Goal: Task Accomplishment & Management: Manage account settings

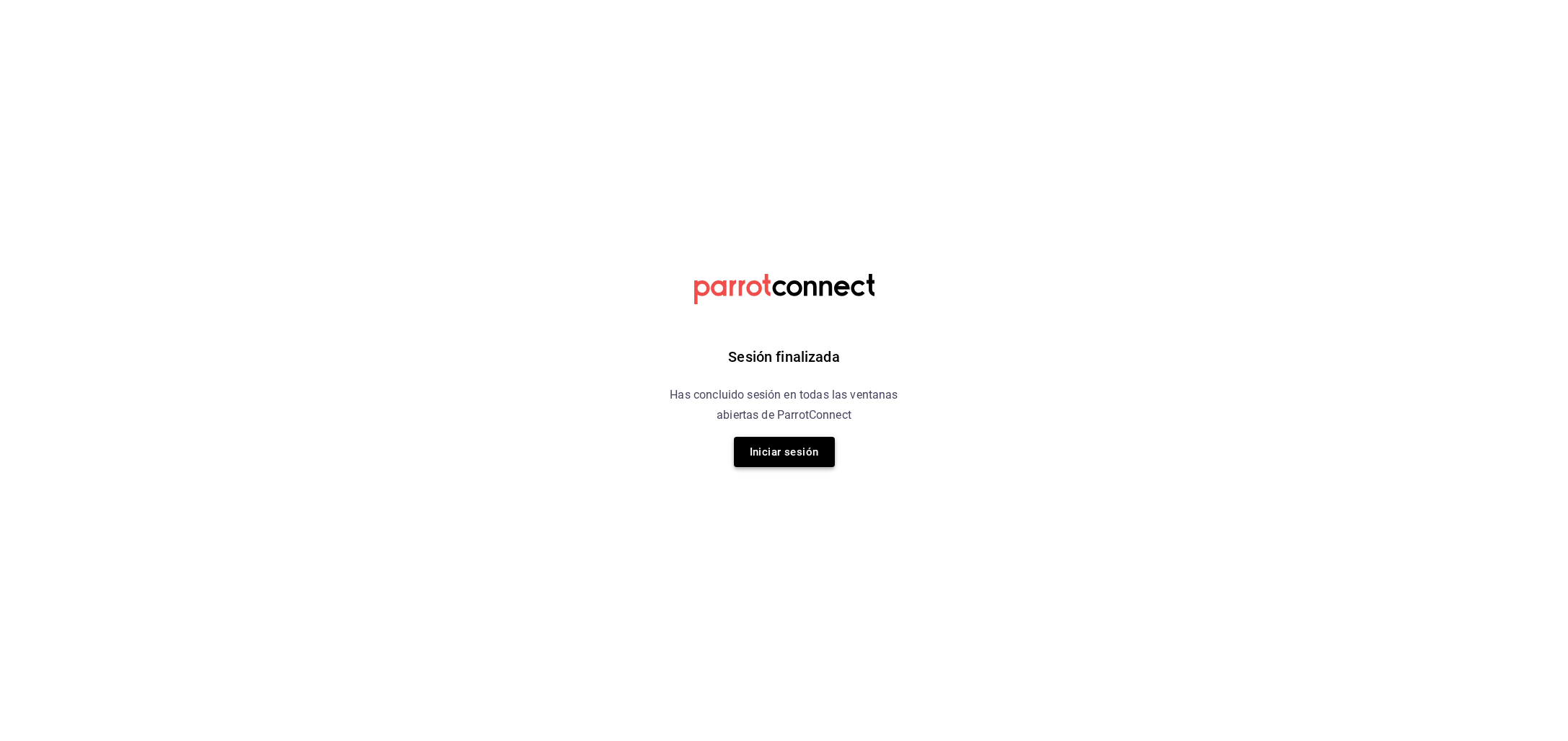
click at [790, 448] on button "Iniciar sesión" at bounding box center [785, 451] width 101 height 31
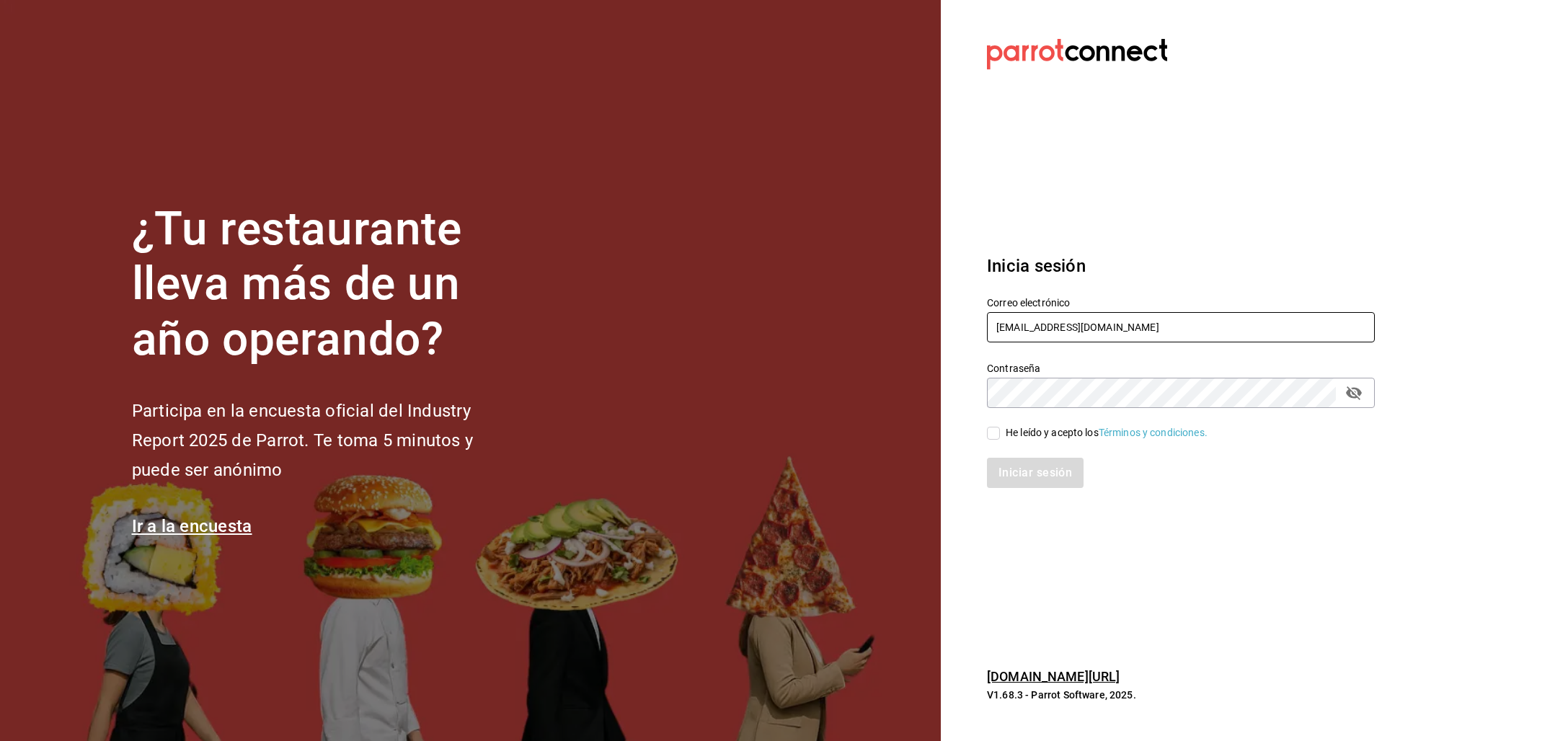
click at [1033, 317] on input "[PERSON_NAME][EMAIL_ADDRESS][DOMAIN_NAME]" at bounding box center [1181, 327] width 388 height 31
type input "multiuser@jumphouse.com"
click at [1059, 433] on div "He leído y acepto los Términos y condiciones." at bounding box center [1107, 432] width 201 height 15
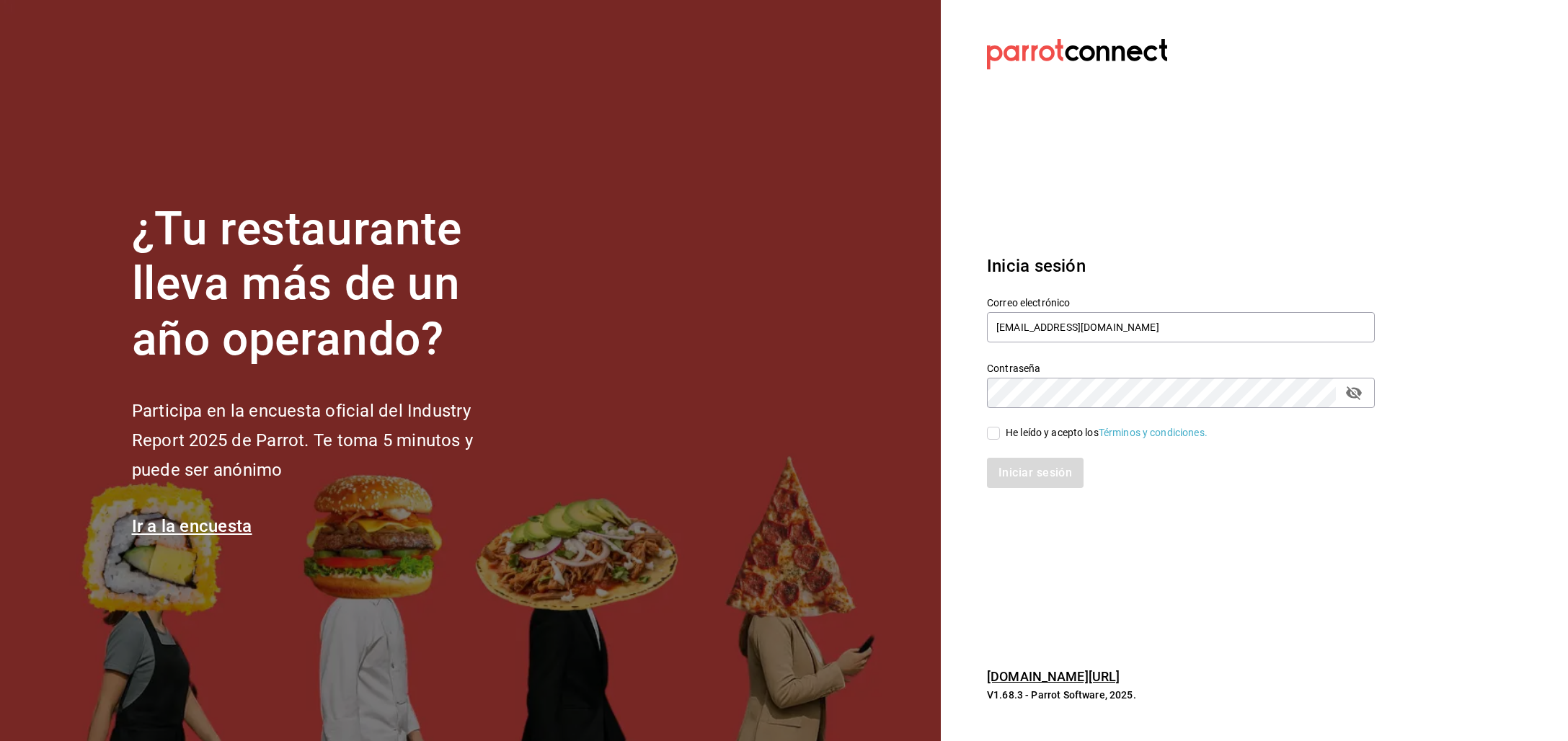
click at [1000, 433] on input "He leído y acepto los Términos y condiciones." at bounding box center [993, 432] width 13 height 13
checkbox input "true"
click at [1041, 470] on button "Iniciar sesión" at bounding box center [1036, 472] width 98 height 31
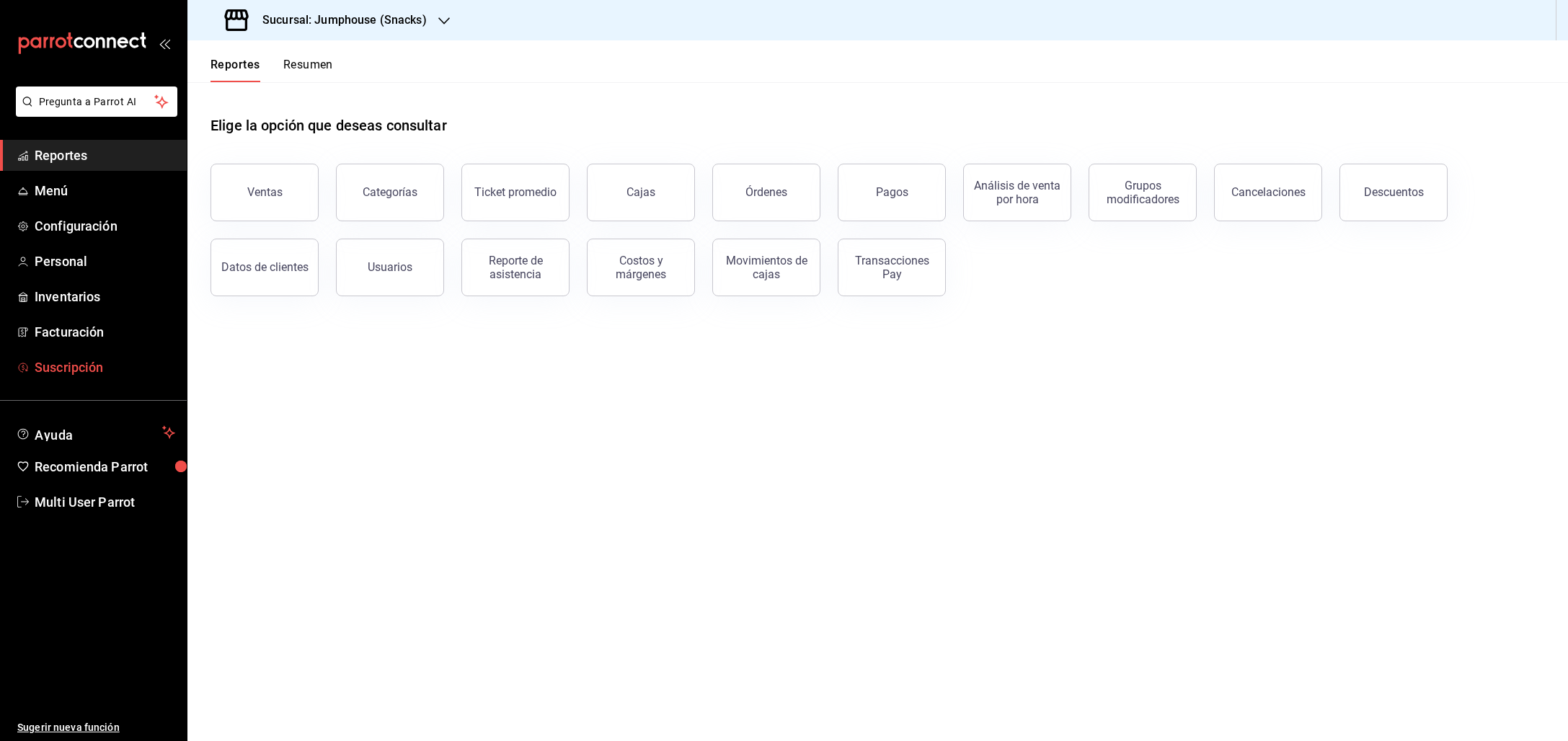
click at [88, 362] on span "Suscripción" at bounding box center [105, 367] width 141 height 20
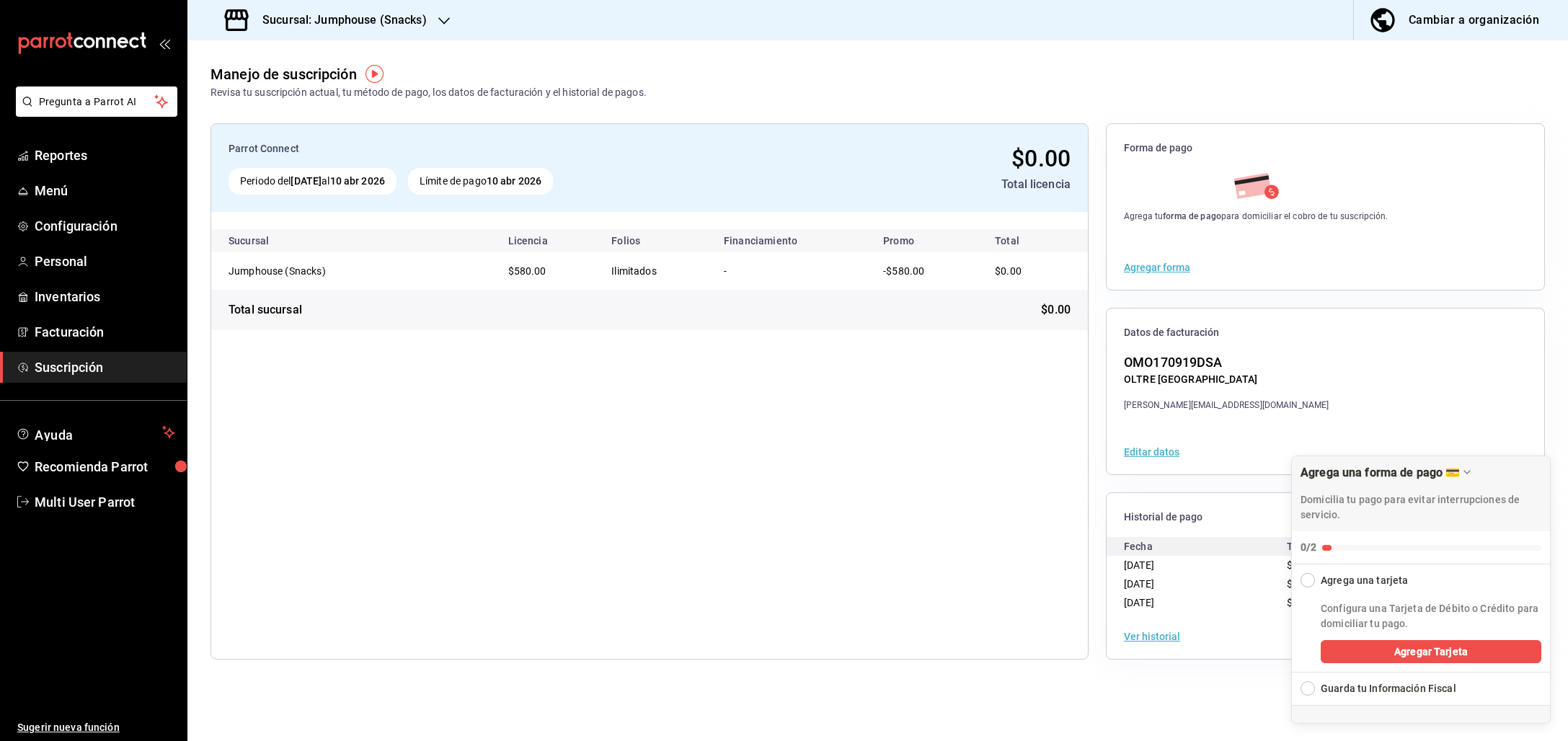
click at [447, 19] on icon "button" at bounding box center [445, 21] width 12 height 12
click at [318, 97] on div "Jumphouse (Recepción)" at bounding box center [296, 94] width 194 height 15
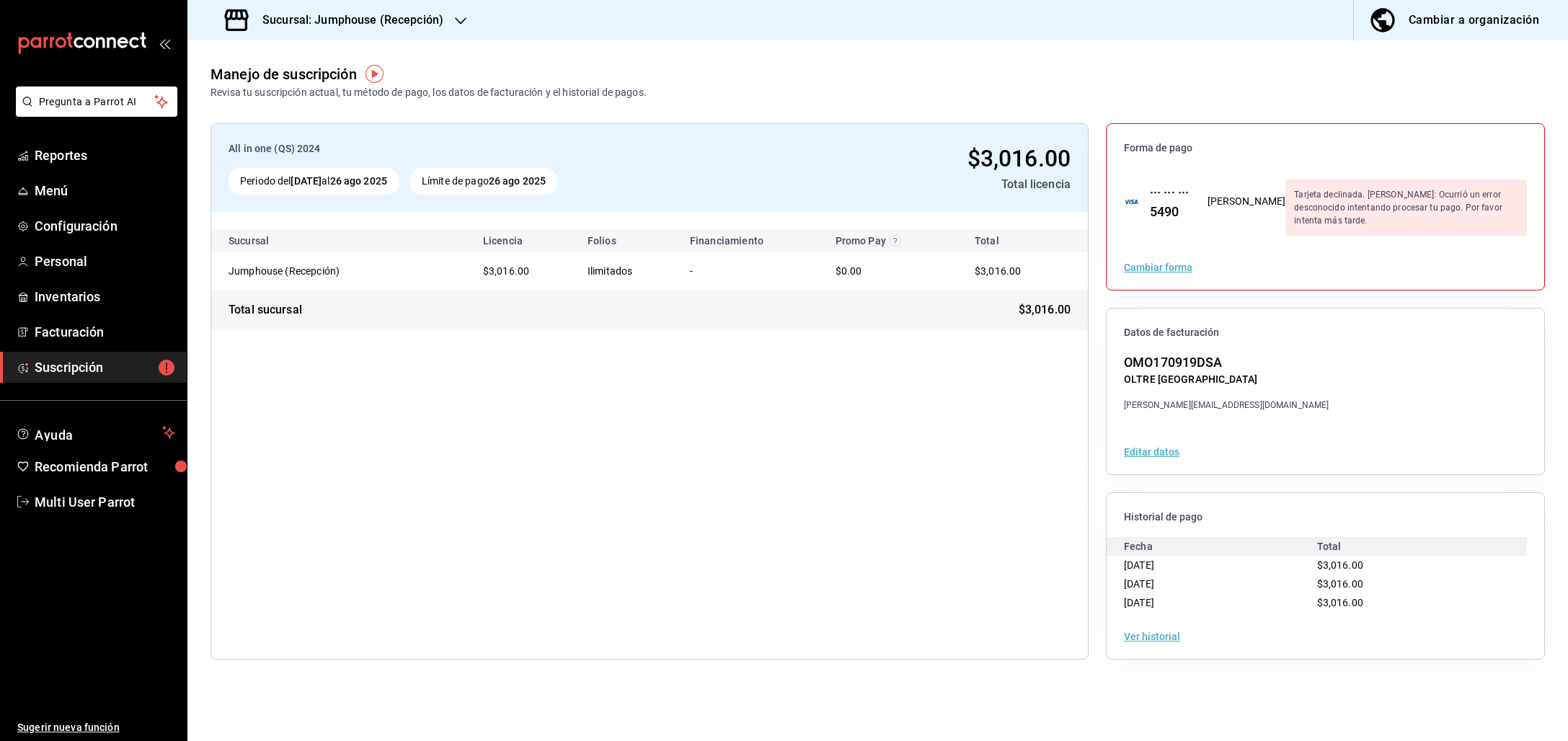
click at [1223, 273] on div "Cambiar forma" at bounding box center [1325, 267] width 438 height 45
click at [91, 495] on span "Multi User Parrot" at bounding box center [105, 502] width 141 height 20
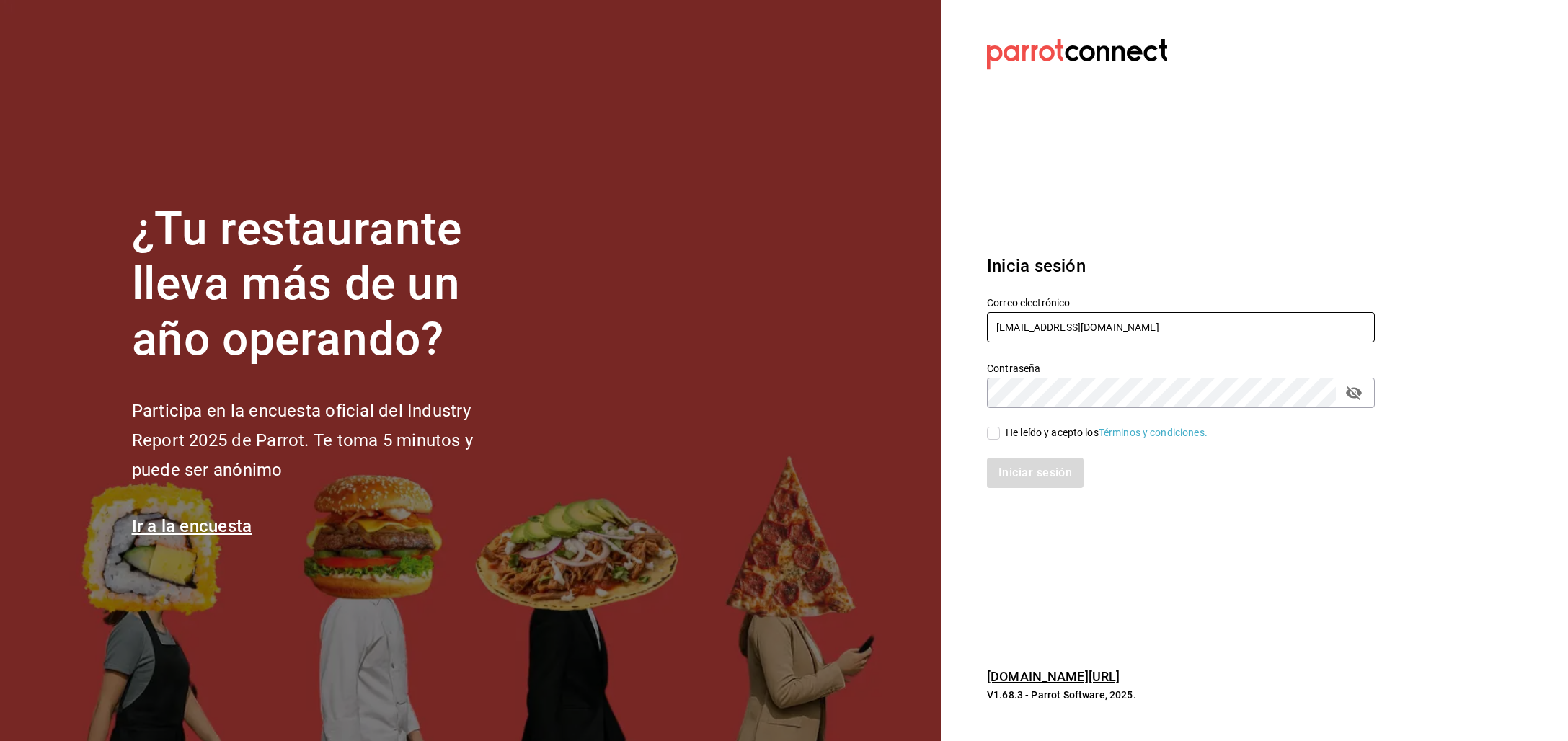
click at [1051, 329] on input "multiuser@jumphouse.com" at bounding box center [1181, 327] width 388 height 31
type input "L"
drag, startPoint x: 1037, startPoint y: 328, endPoint x: 870, endPoint y: 314, distance: 167.6
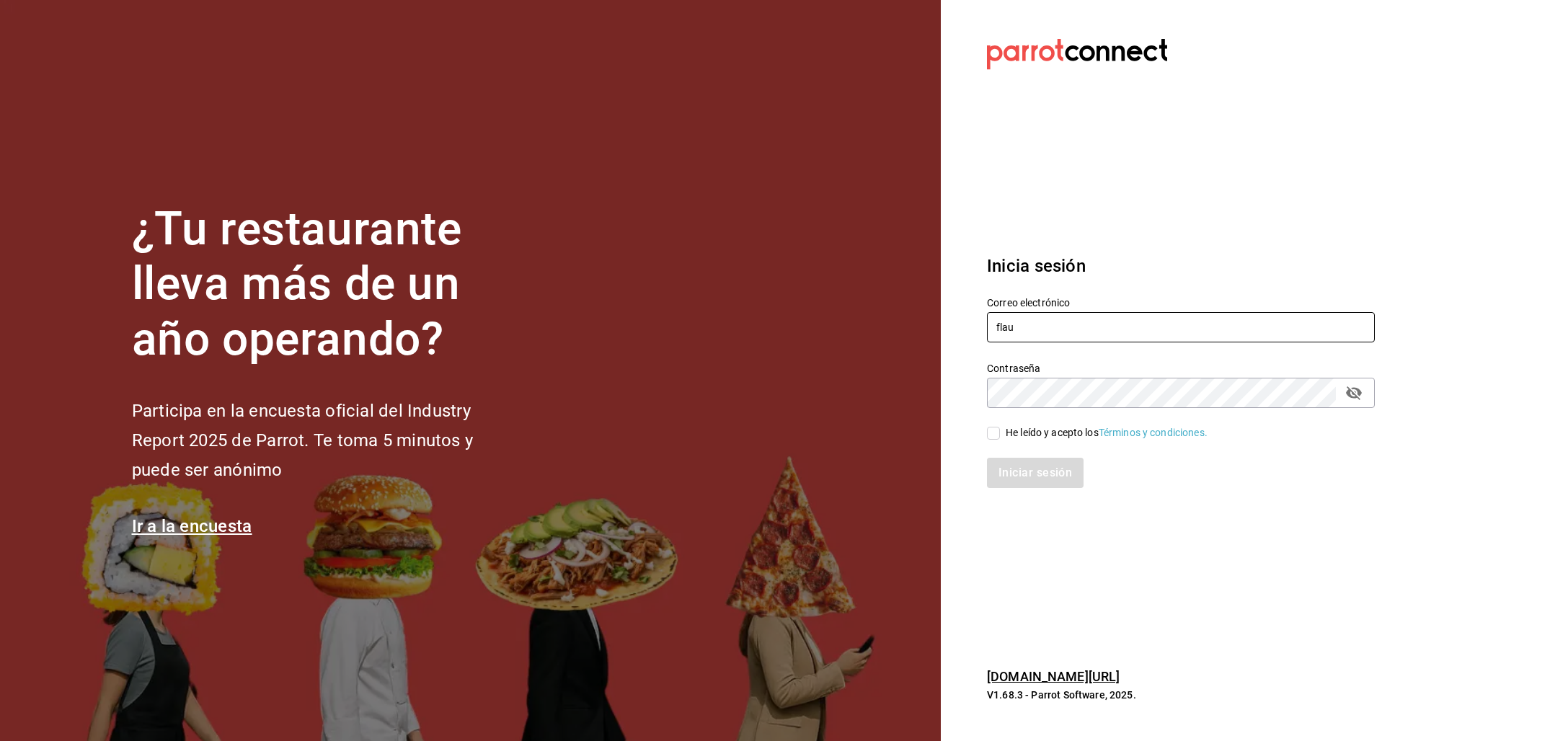
click at [870, 314] on div "¿Tu restaurante lleva más de un año operando? Participa en la encuesta oficial …" at bounding box center [784, 370] width 1568 height 741
paste input "tasvalledorado@tlalne.com Parr0tConnec7"
click at [1194, 322] on input "flautasvalledorado@tlalne.com Parr0tConnec7" at bounding box center [1181, 327] width 388 height 31
type input "flautasvalledorado@tlalne.com"
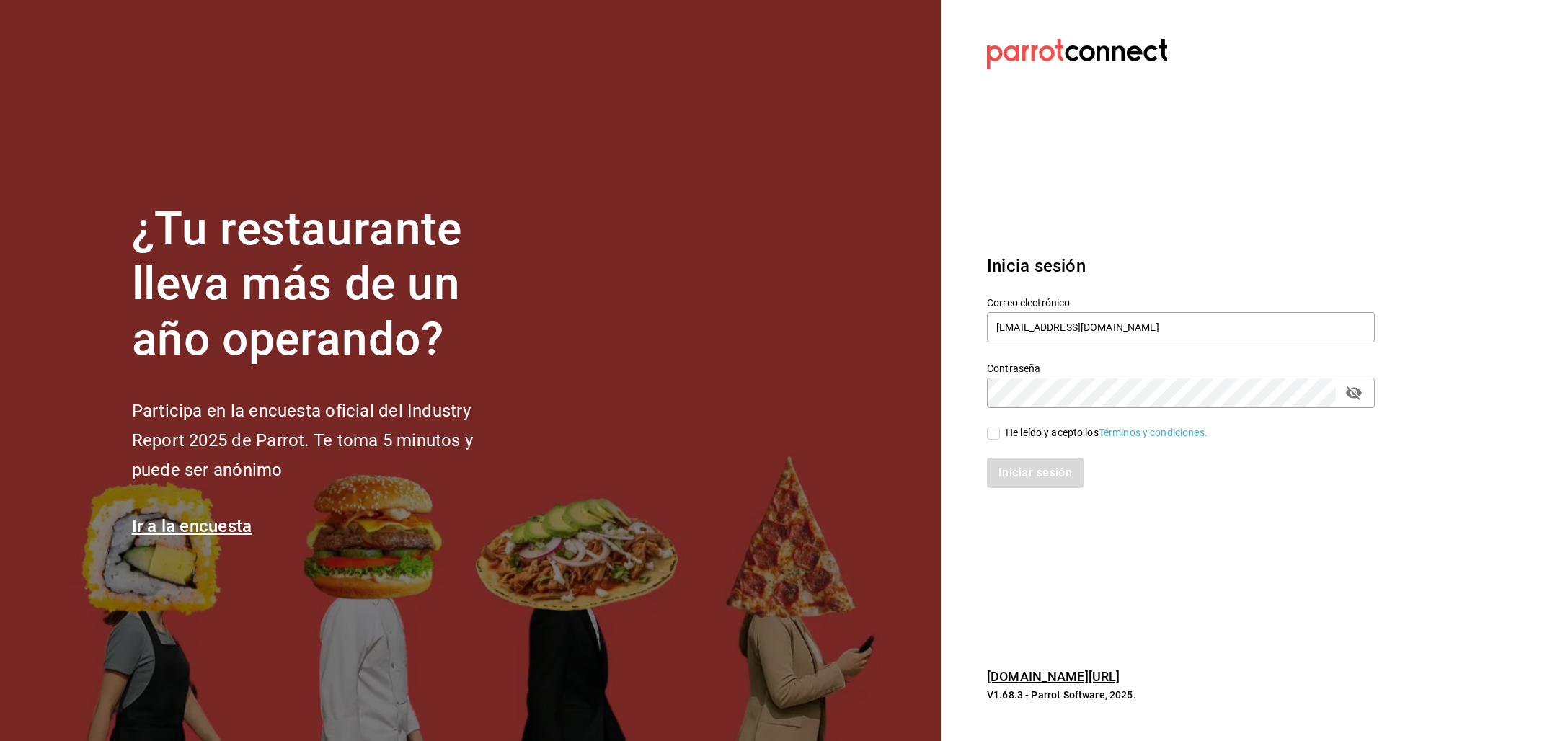
click at [1045, 436] on div "He leído y acepto los Términos y condiciones." at bounding box center [1107, 432] width 201 height 15
click at [1000, 436] on input "He leído y acepto los Términos y condiciones." at bounding box center [993, 432] width 13 height 13
checkbox input "true"
click at [1054, 473] on button "Iniciar sesión" at bounding box center [1036, 472] width 98 height 31
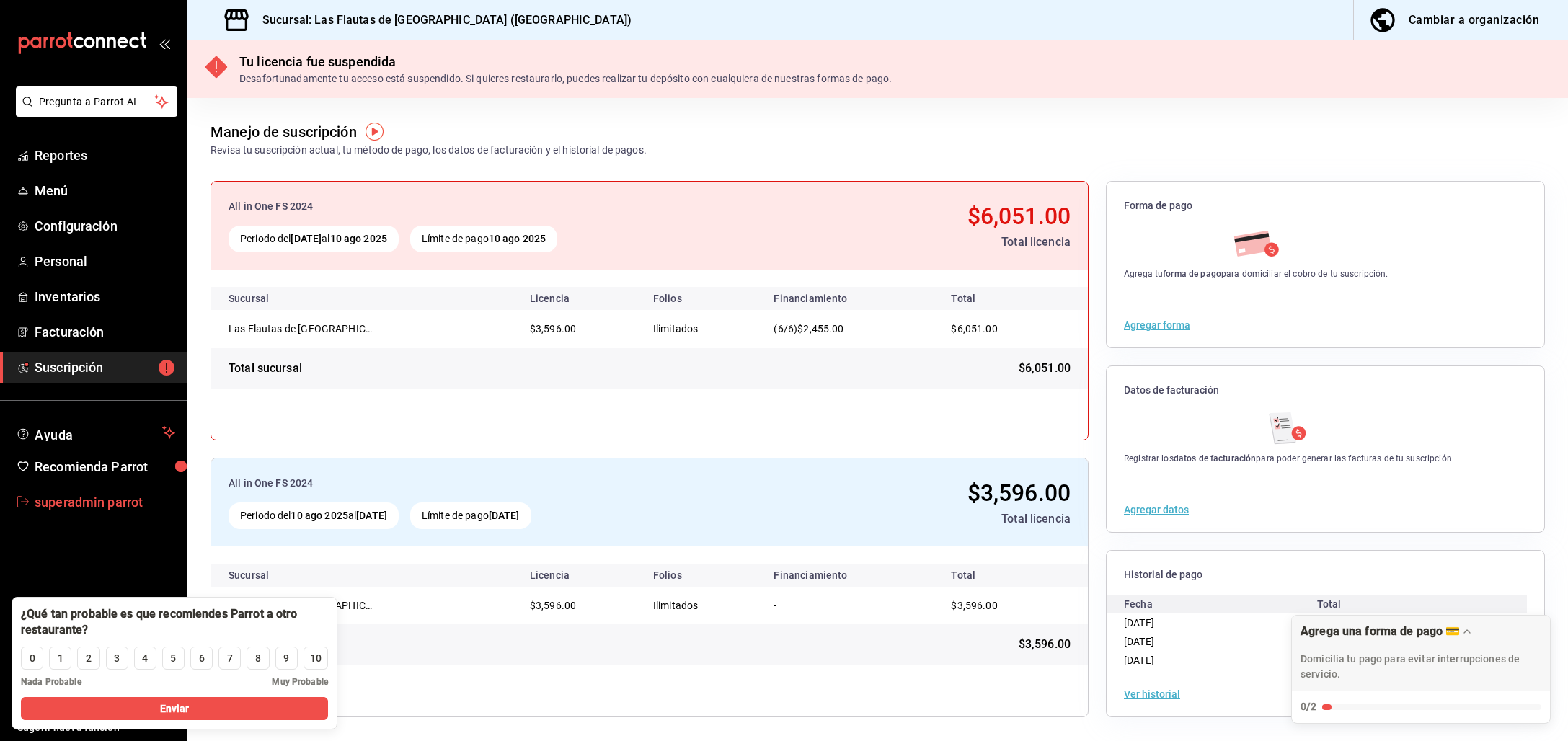
click at [76, 501] on span "superadmin parrot" at bounding box center [105, 502] width 141 height 20
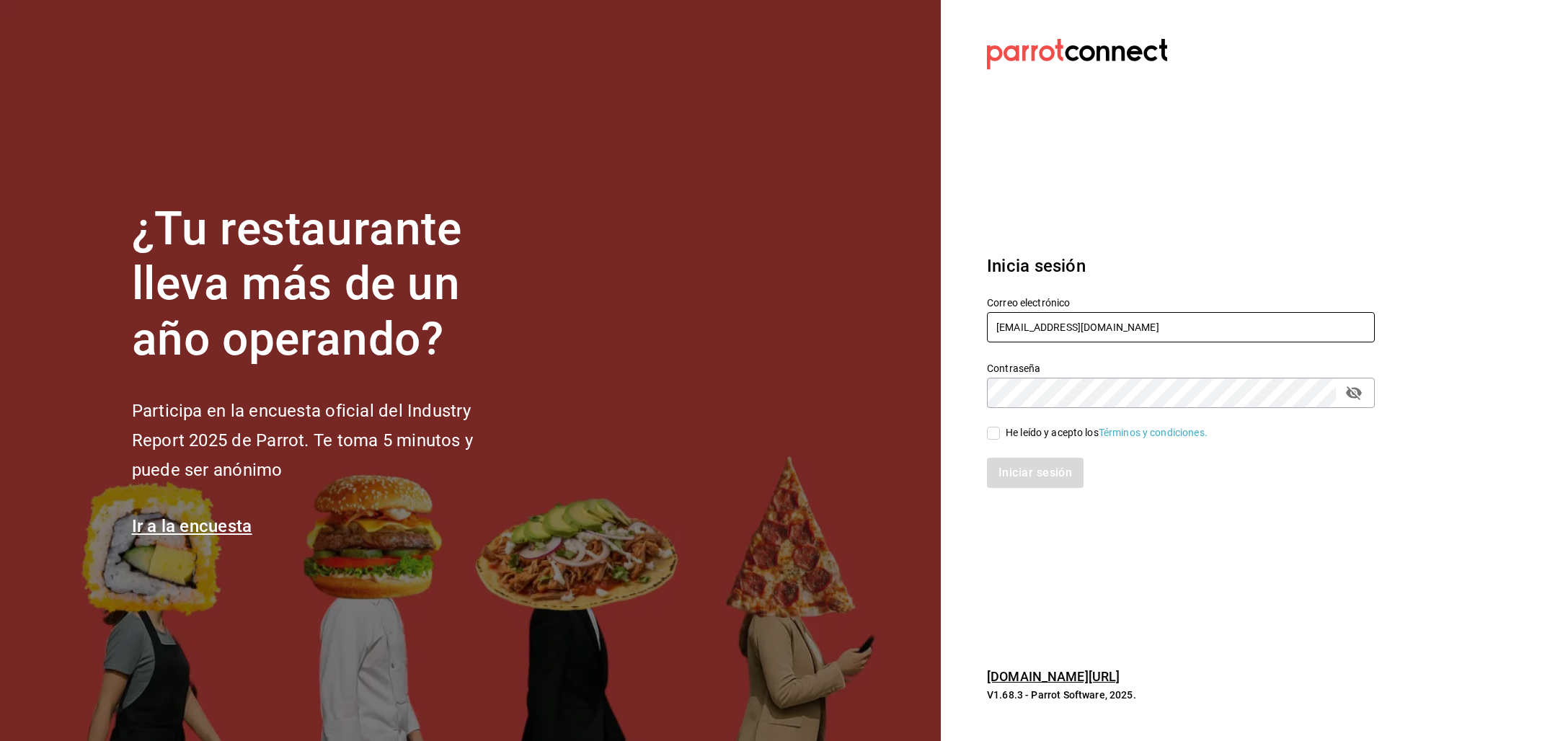
click at [1030, 330] on input "flautasvalledorado@tlalne.com" at bounding box center [1181, 327] width 388 height 31
paste input "Palina"
type input "[PERSON_NAME][EMAIL_ADDRESS][DOMAIN_NAME]"
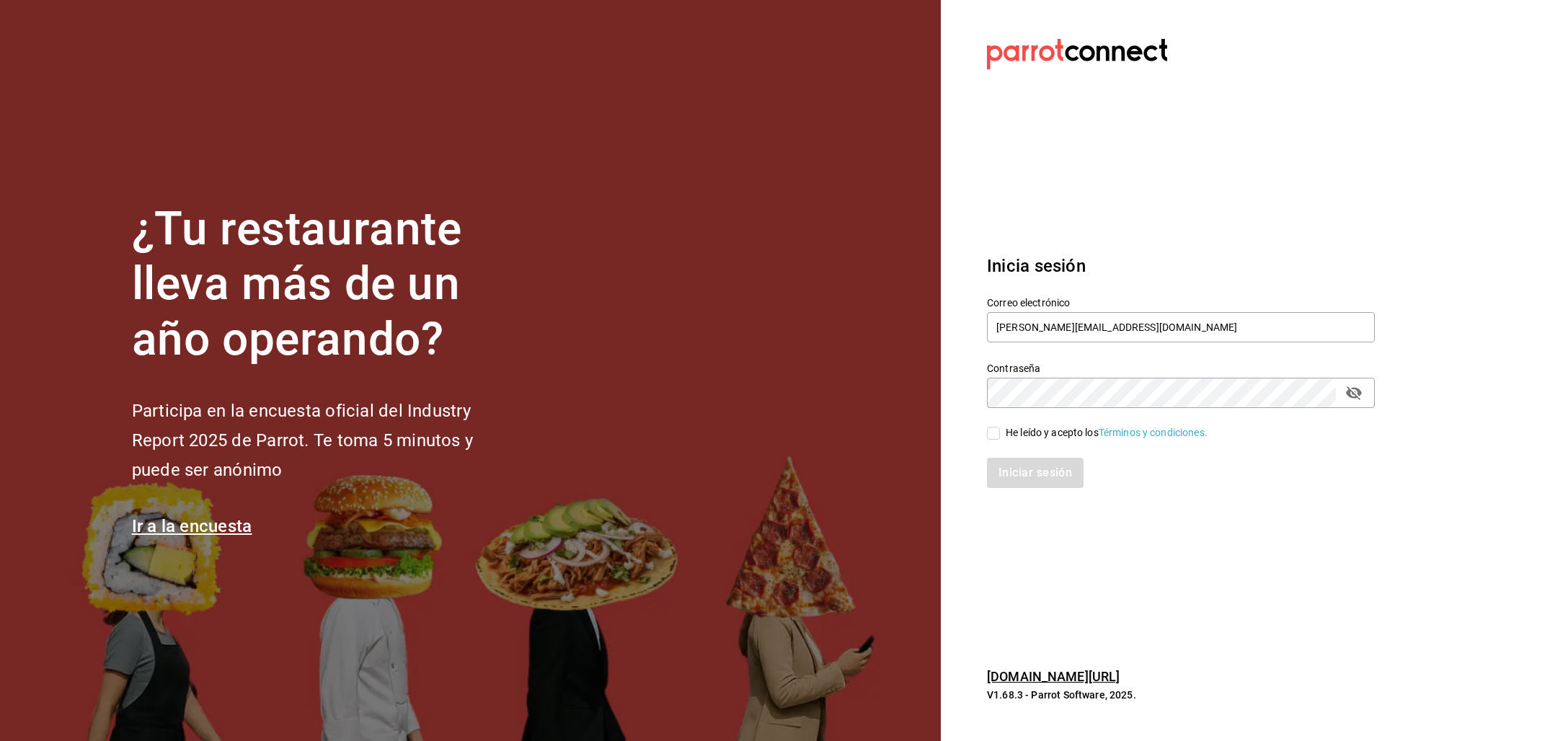
click at [1034, 429] on div "He leído y acepto los Términos y condiciones." at bounding box center [1107, 432] width 201 height 15
click at [1000, 429] on input "He leído y acepto los Términos y condiciones." at bounding box center [993, 432] width 13 height 13
checkbox input "true"
click at [1033, 470] on button "Iniciar sesión" at bounding box center [1036, 472] width 98 height 31
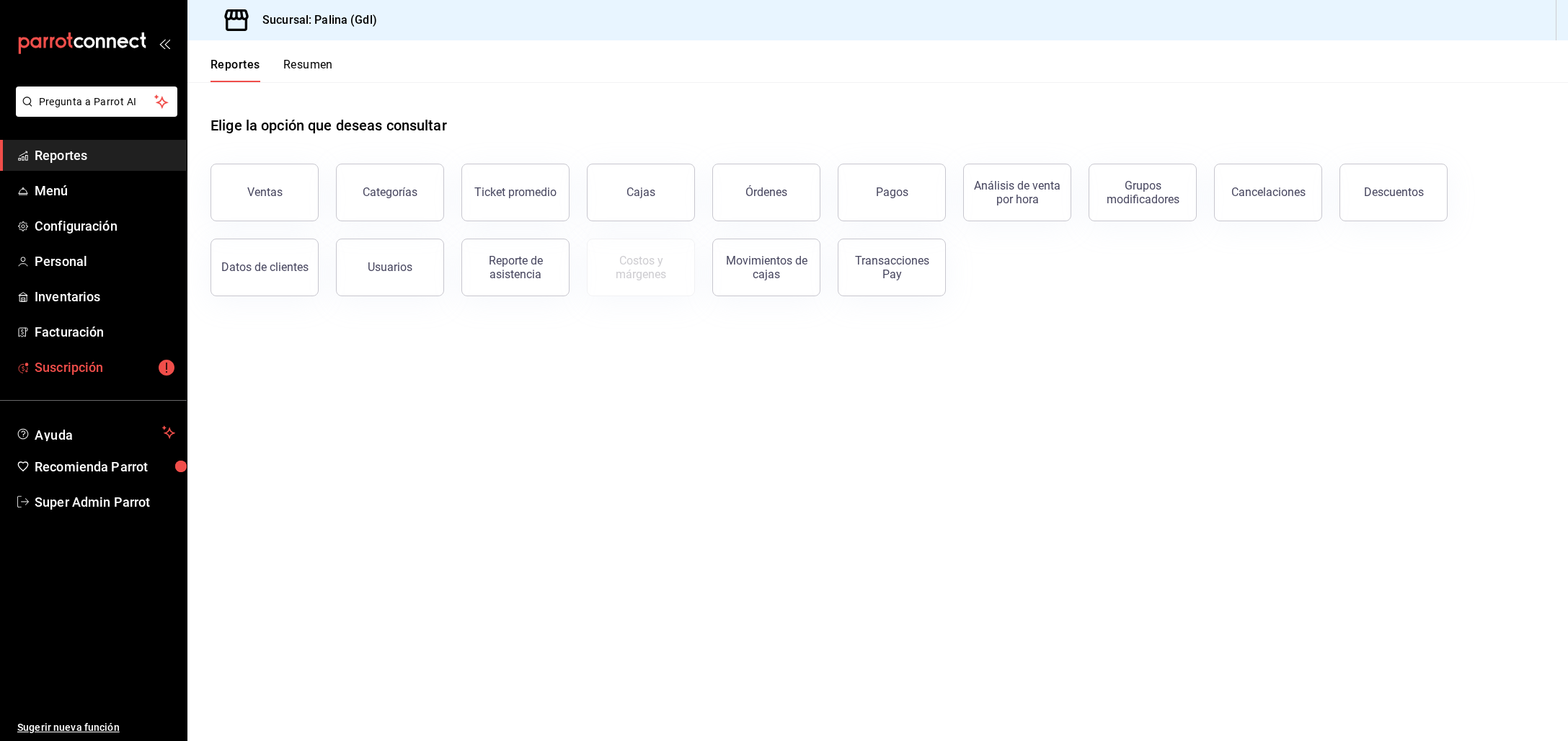
click at [101, 378] on link "Suscripción" at bounding box center [93, 367] width 187 height 31
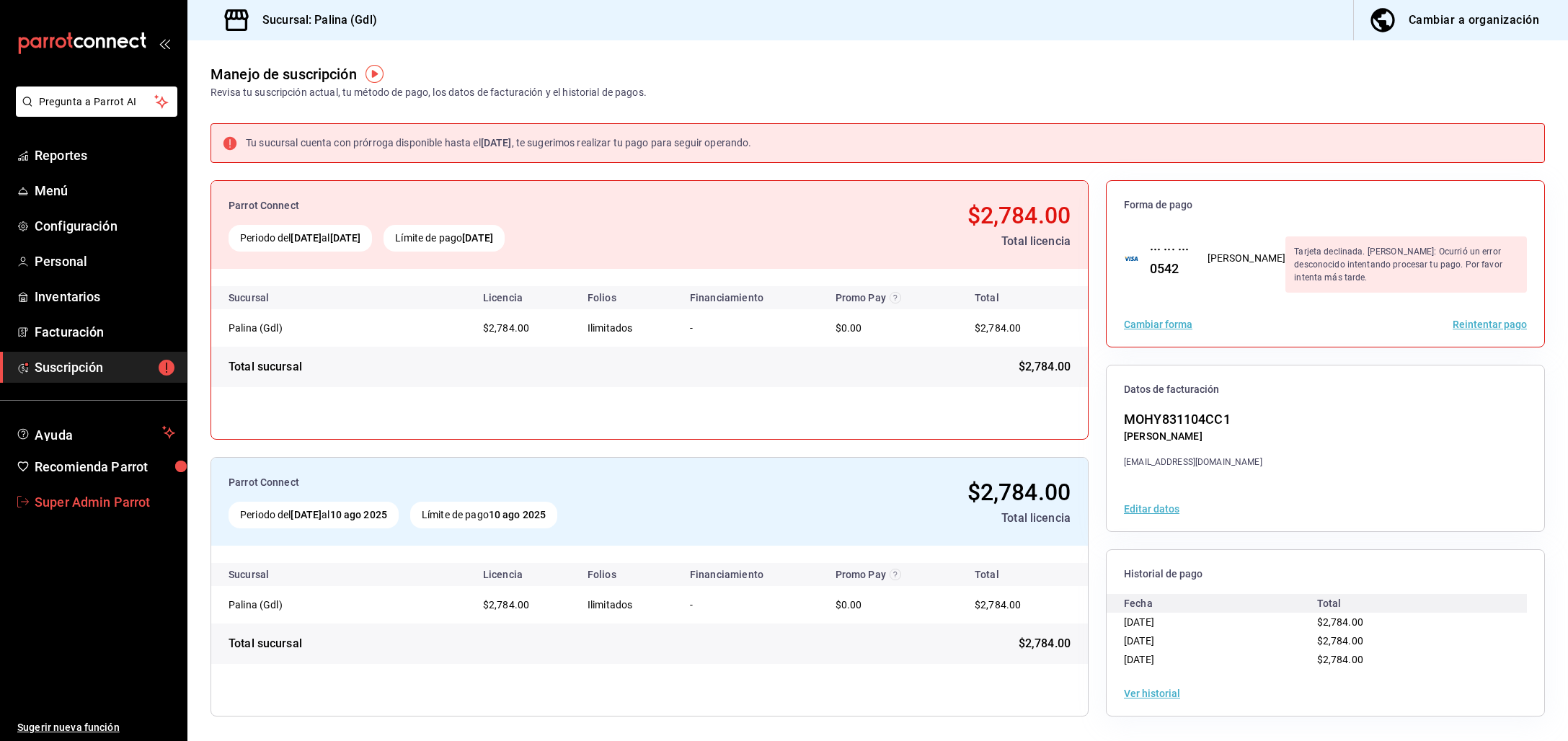
click at [94, 501] on span "Super Admin Parrot" at bounding box center [105, 502] width 141 height 20
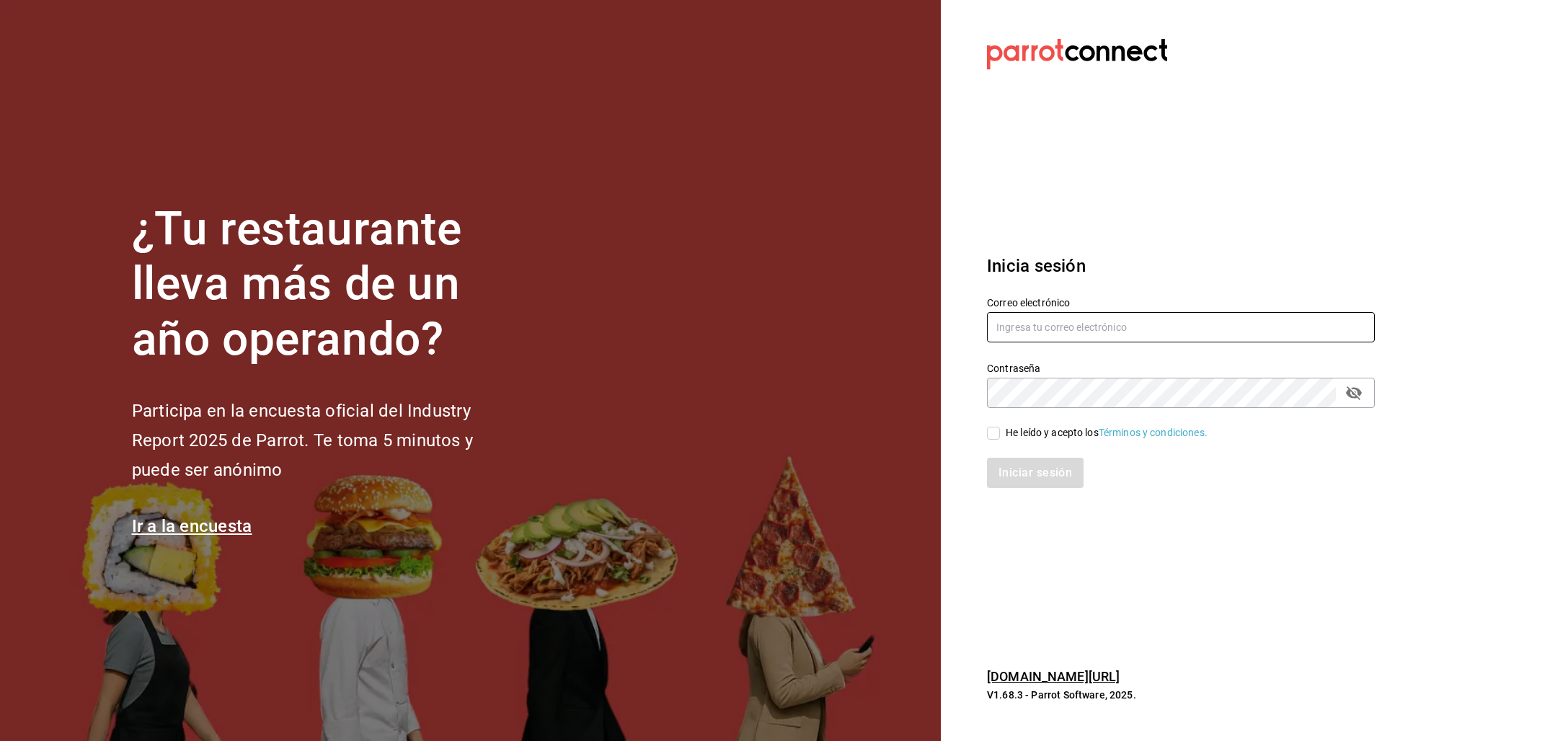
type input "[PERSON_NAME][EMAIL_ADDRESS][DOMAIN_NAME]"
